Goal: Obtain resource: Download file/media

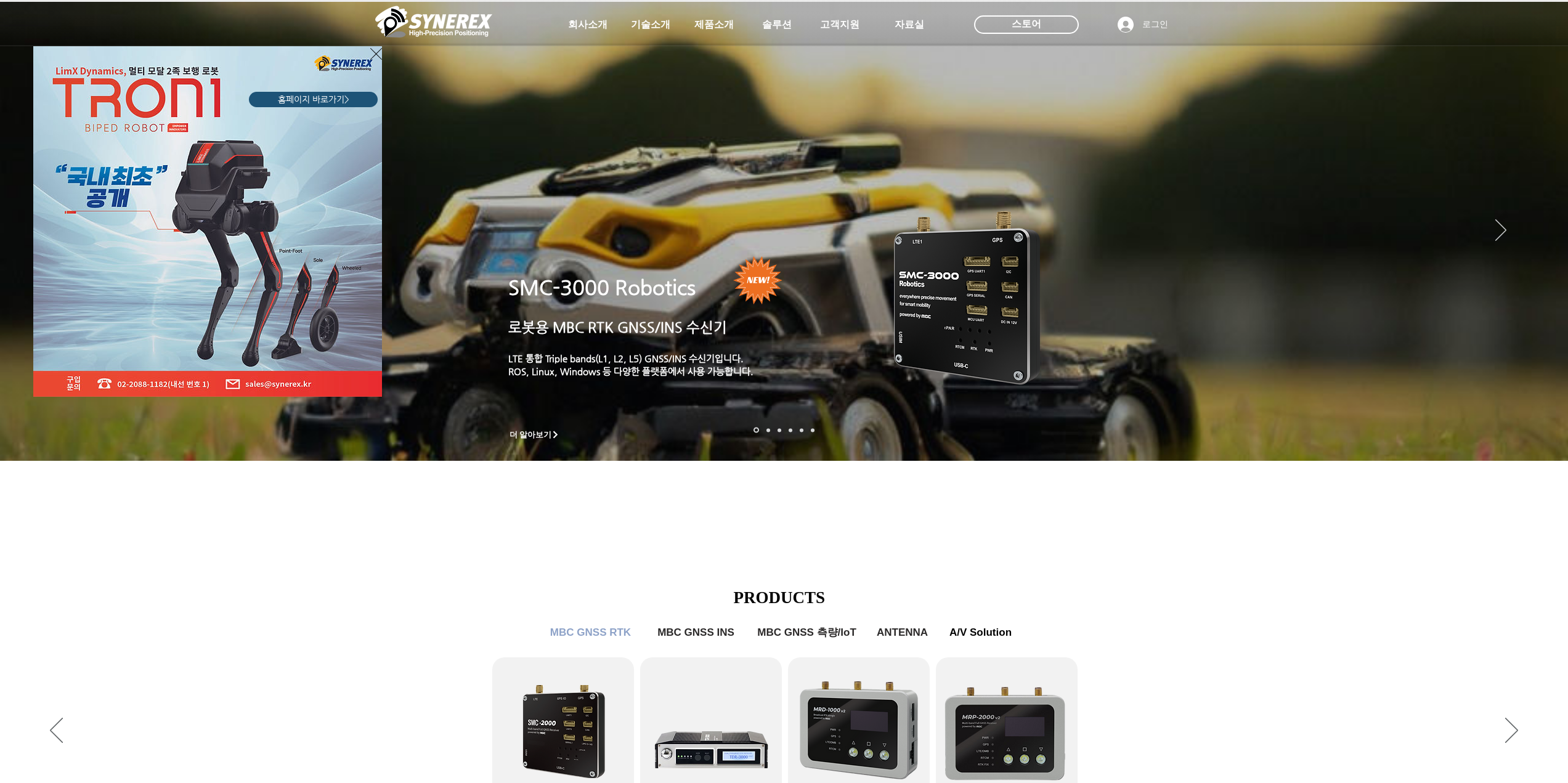
click at [698, 22] on div "LimX Dinamics" at bounding box center [784, 391] width 1568 height 783
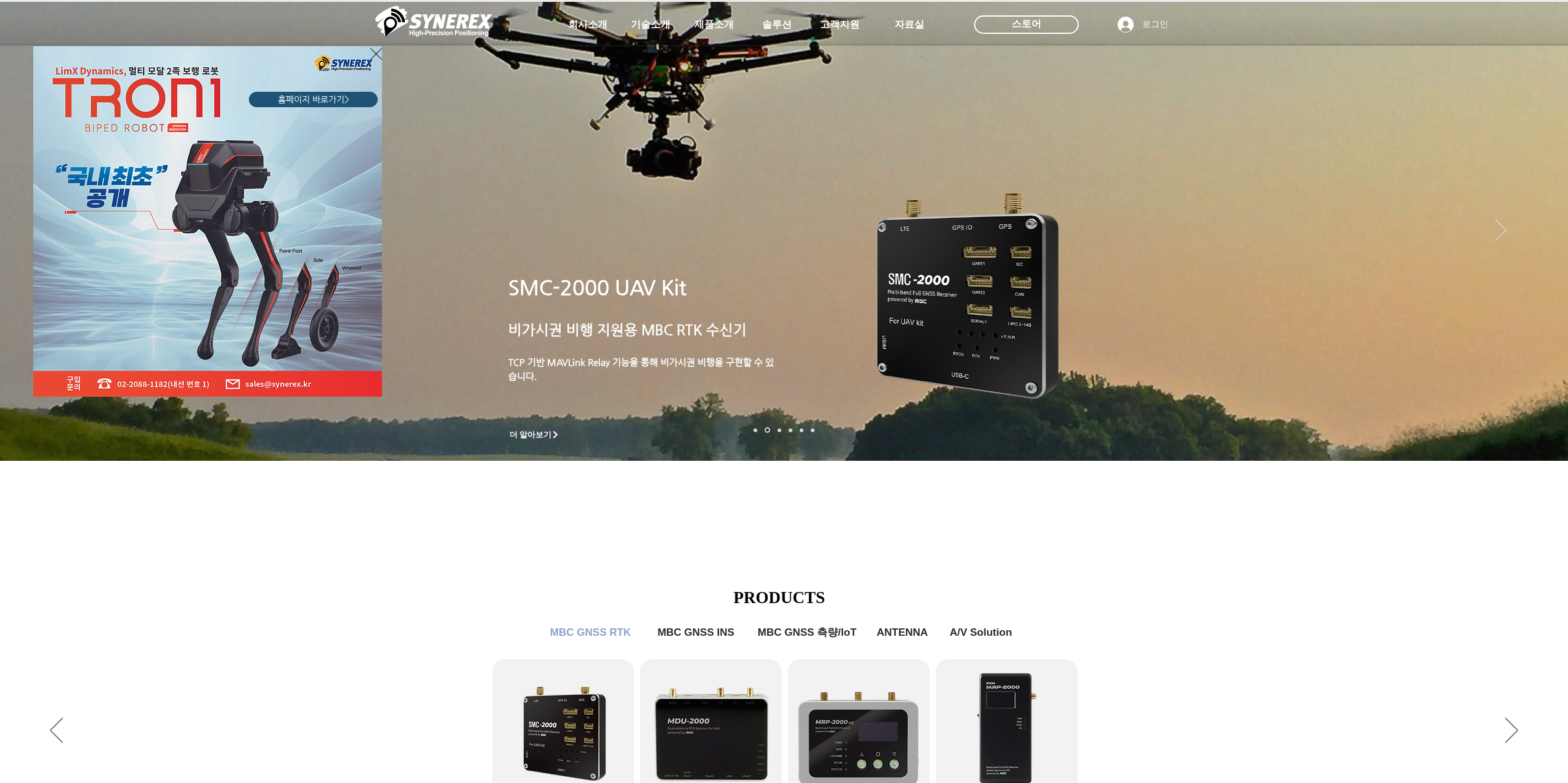
click at [239, 137] on img "LimX Dinamics" at bounding box center [208, 221] width 349 height 351
click at [231, 374] on img "LimX Dinamics" at bounding box center [208, 221] width 349 height 351
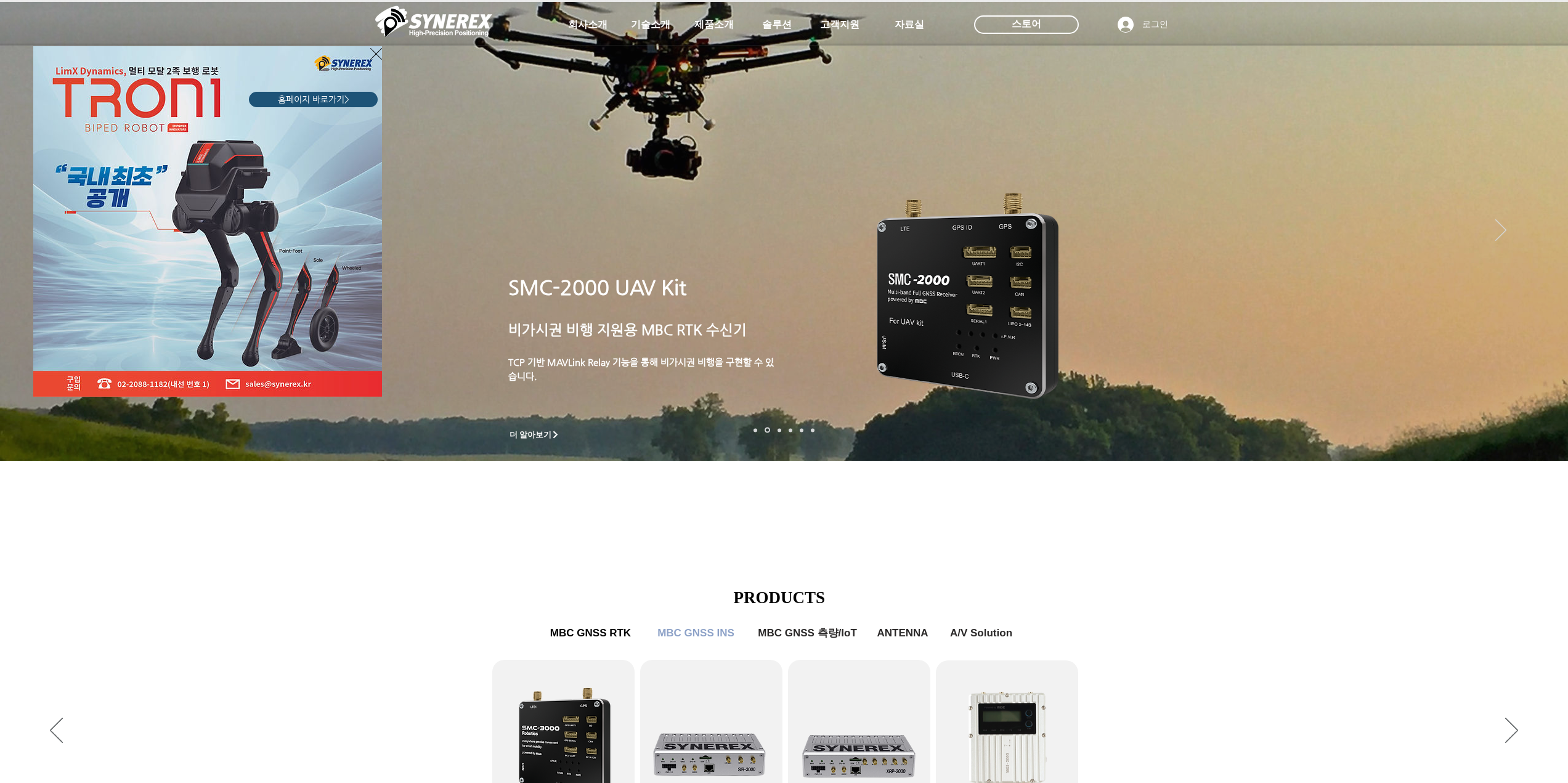
click at [698, 34] on div "LimX Dinamics" at bounding box center [784, 391] width 1568 height 783
click at [711, 25] on div "LimX Dinamics" at bounding box center [784, 391] width 1568 height 783
click at [1545, 426] on div "LimX Dinamics" at bounding box center [784, 391] width 1568 height 783
click at [1540, 426] on div "LimX Dinamics" at bounding box center [784, 391] width 1568 height 783
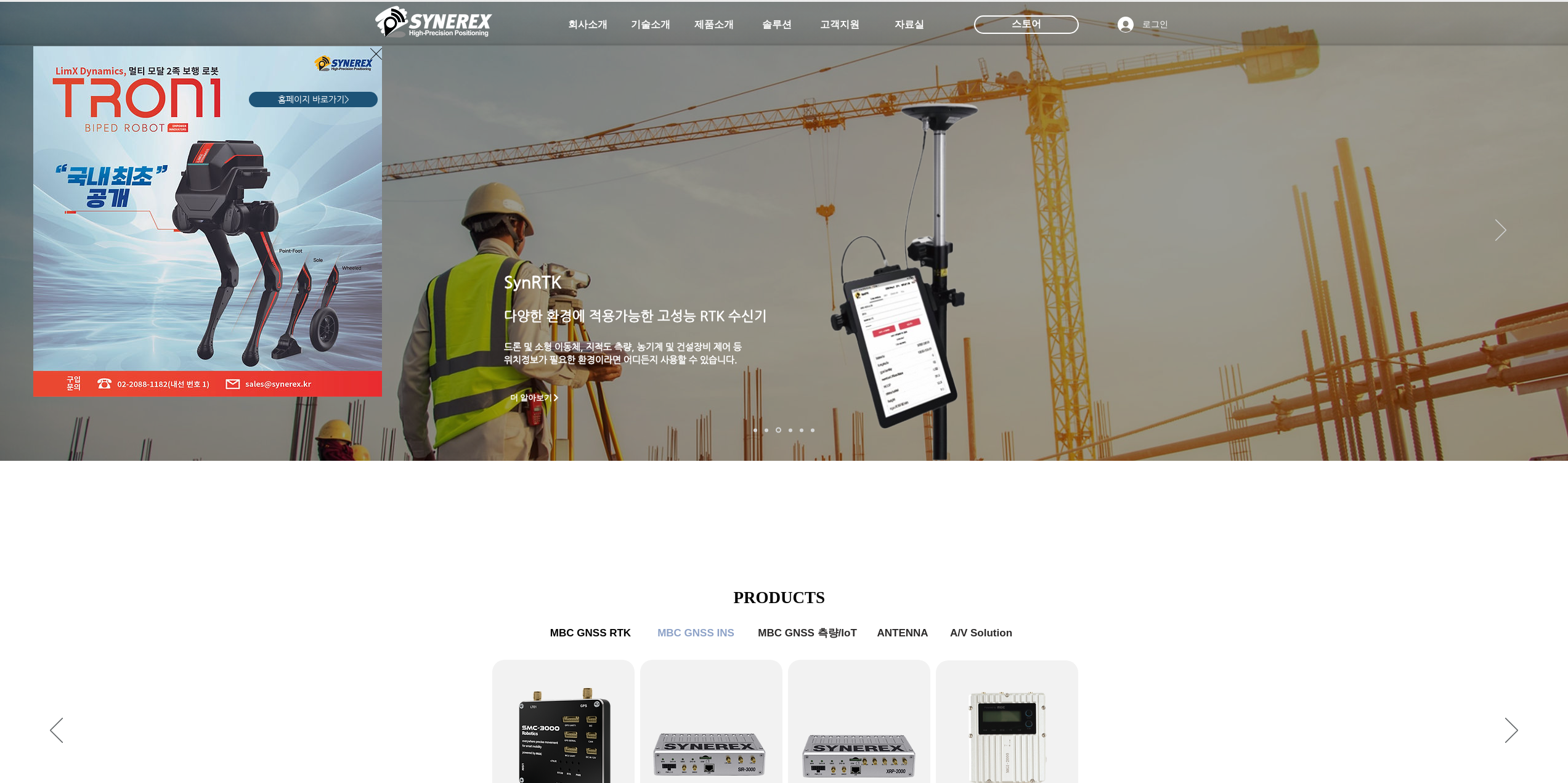
click at [1228, 734] on div "LimX Dinamics" at bounding box center [784, 391] width 1568 height 783
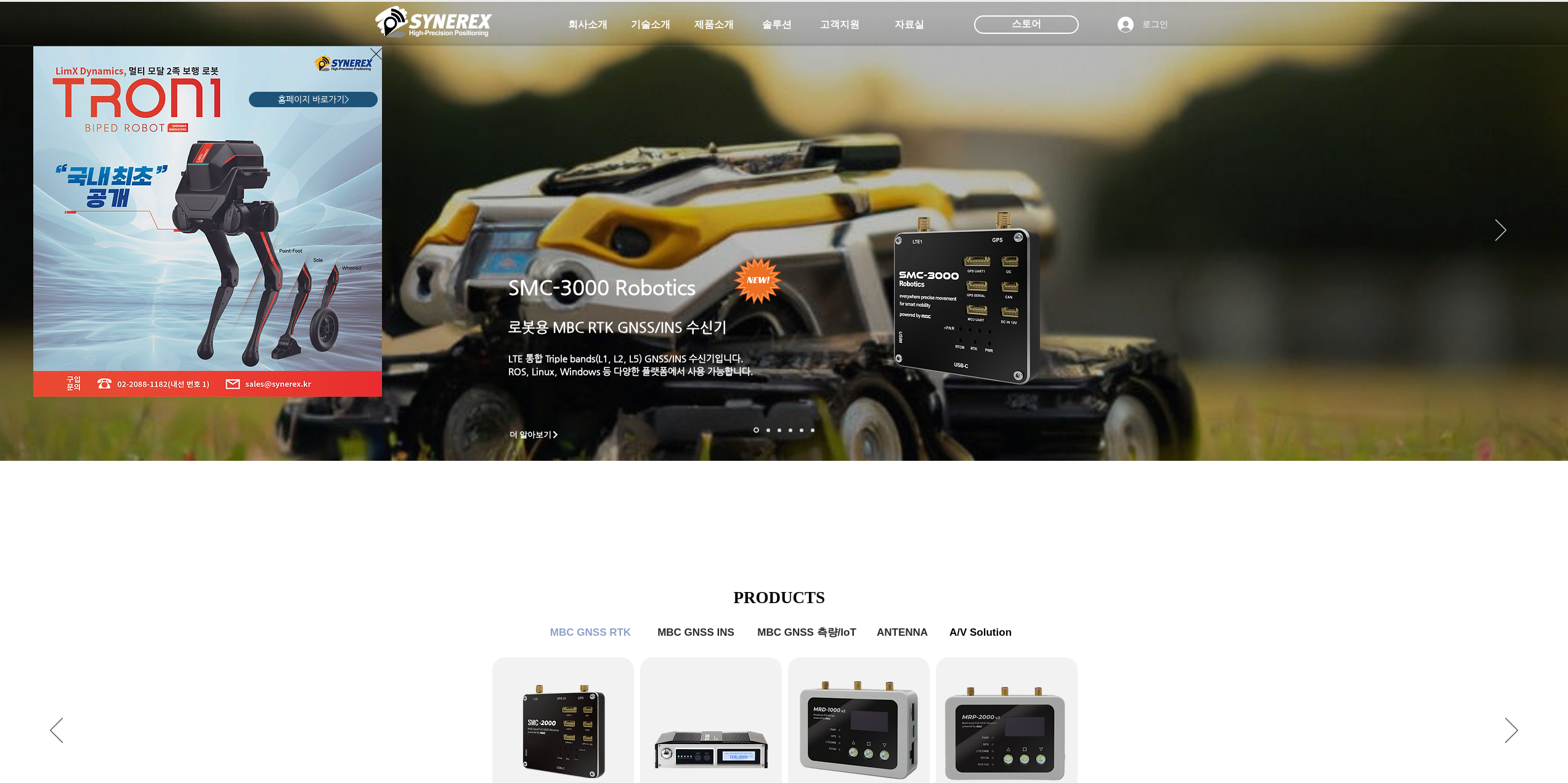
click at [853, 58] on div "LimX Dinamics" at bounding box center [784, 391] width 1568 height 783
click at [1036, 16] on div "LimX Dinamics" at bounding box center [784, 391] width 1568 height 783
click at [1113, 34] on div "LimX Dinamics" at bounding box center [784, 391] width 1568 height 783
drag, startPoint x: 1120, startPoint y: 28, endPoint x: 1130, endPoint y: 24, distance: 10.8
click at [1122, 27] on div "LimX Dinamics" at bounding box center [784, 391] width 1568 height 783
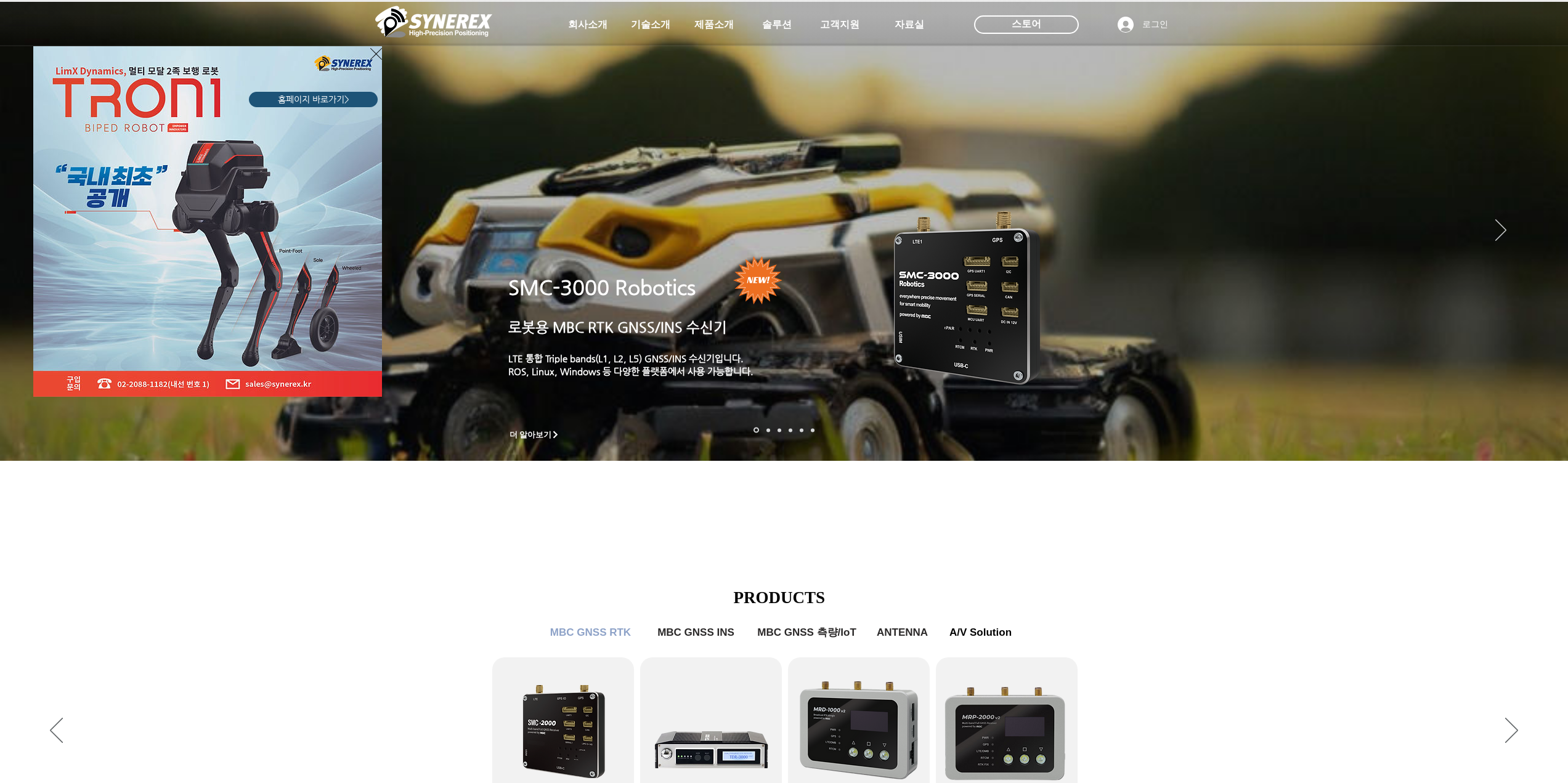
click at [1130, 24] on div "LimX Dinamics" at bounding box center [784, 391] width 1568 height 783
click at [396, 75] on div "LimX Dinamics" at bounding box center [784, 391] width 1568 height 783
click at [379, 51] on icon "사이트로 돌아가기" at bounding box center [376, 54] width 12 height 16
click at [378, 50] on img "슬라이드쇼" at bounding box center [784, 231] width 1568 height 459
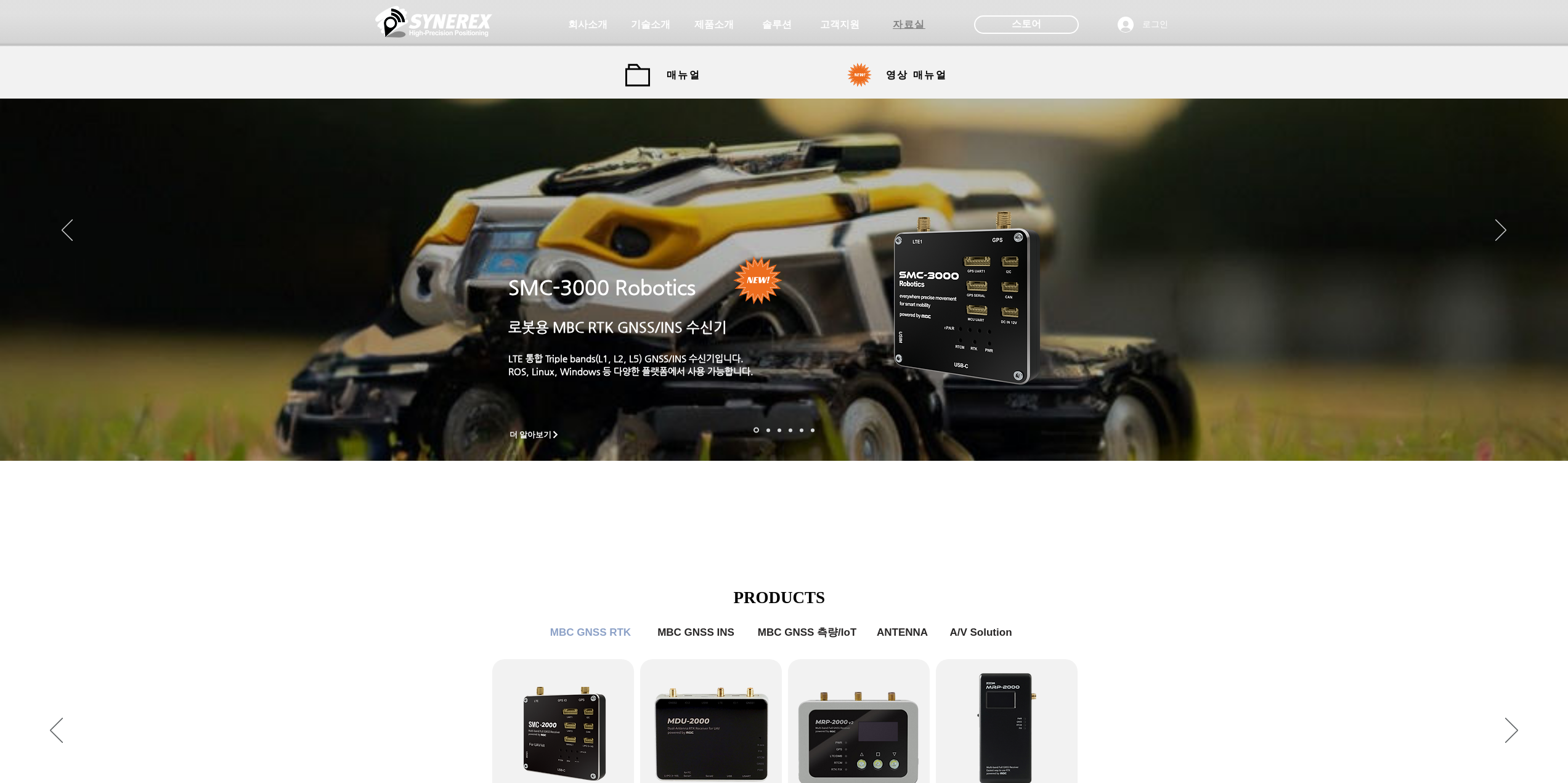
click at [902, 28] on span "자료실" at bounding box center [909, 24] width 33 height 13
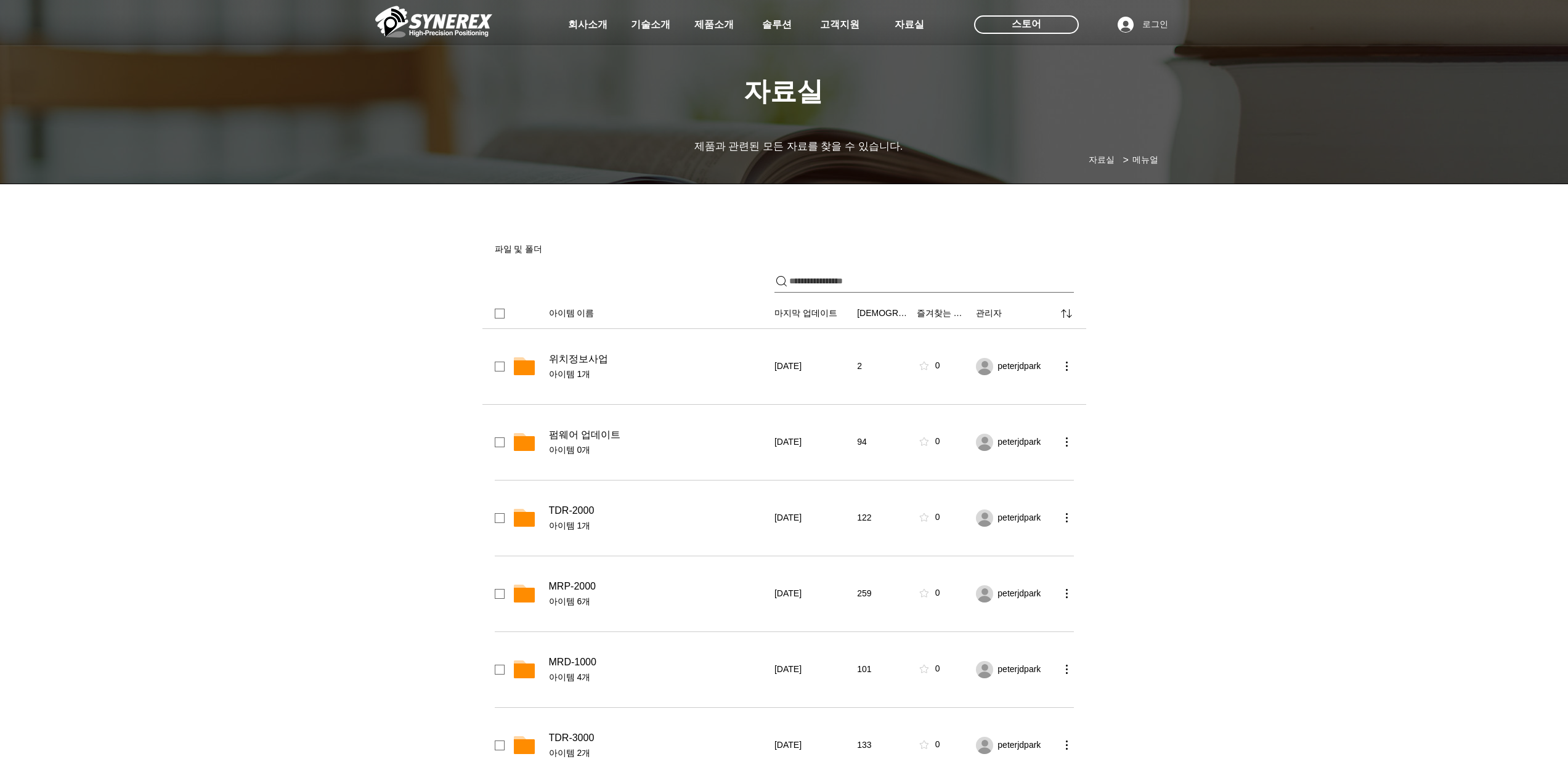
click at [577, 365] on div "위치정보사업 아이템 1개" at bounding box center [657, 367] width 218 height 28
